Goal: Information Seeking & Learning: Learn about a topic

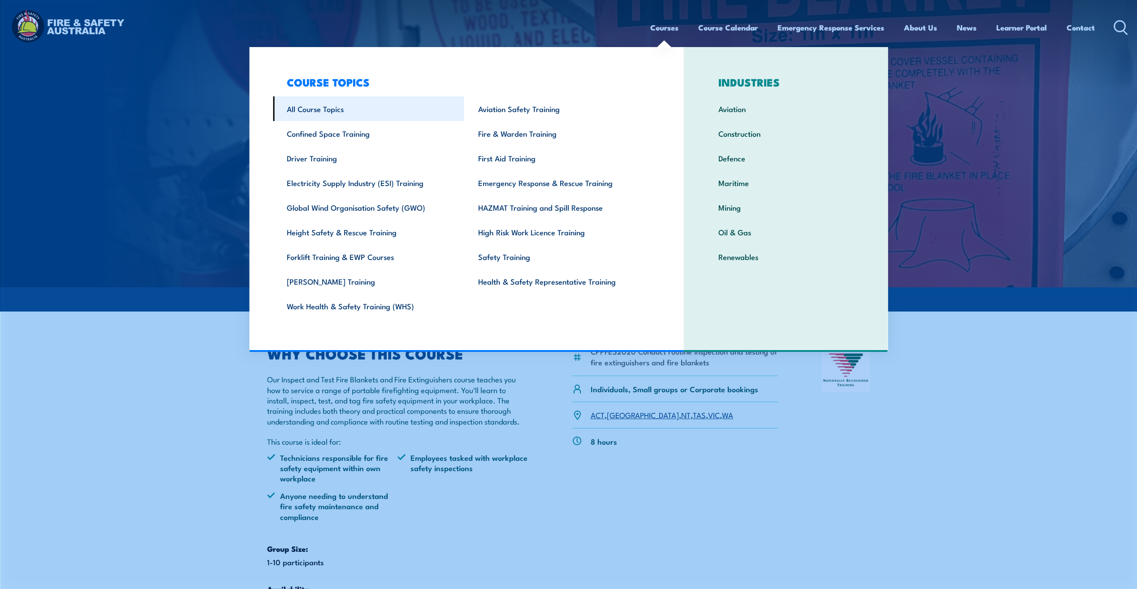
click at [320, 112] on link "All Course Topics" at bounding box center [368, 108] width 191 height 25
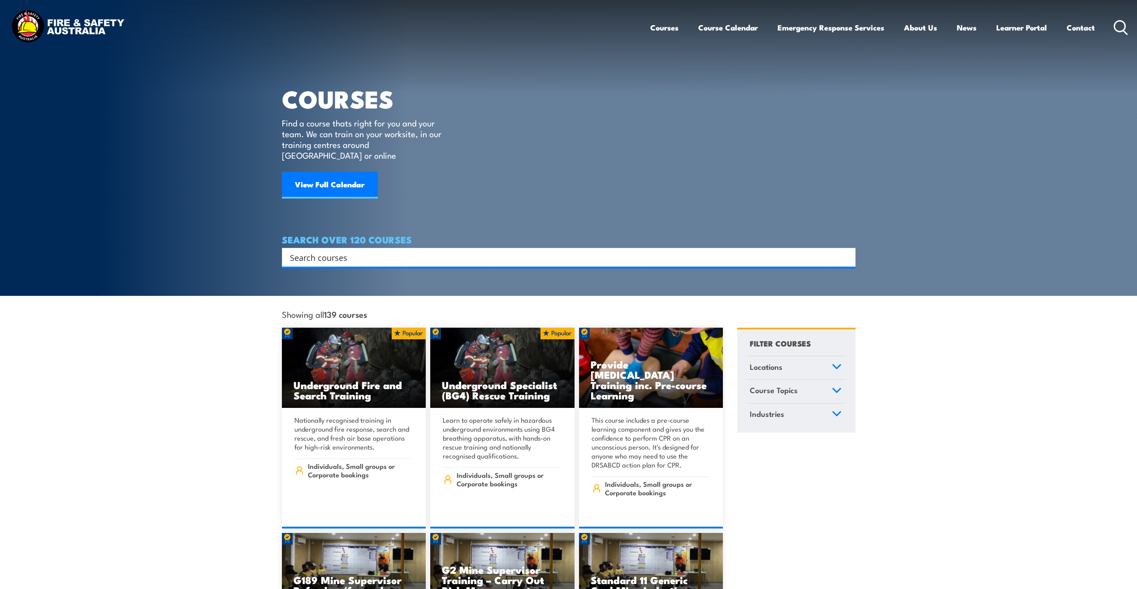
click at [417, 251] on input "Search input" at bounding box center [563, 257] width 546 height 13
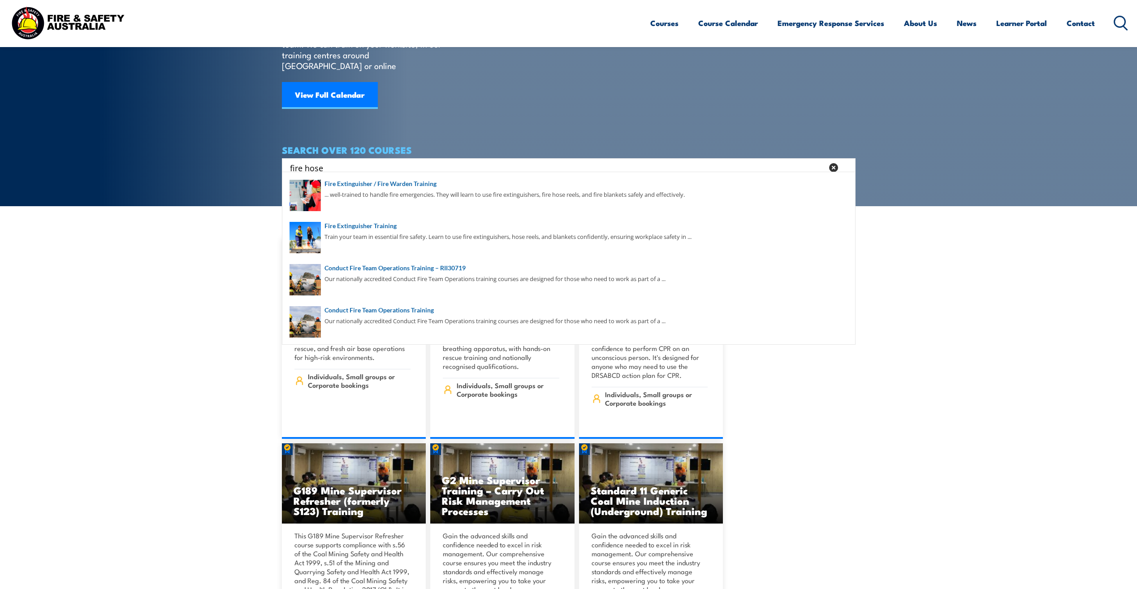
type input "fire hose"
